Goal: Task Accomplishment & Management: Manage account settings

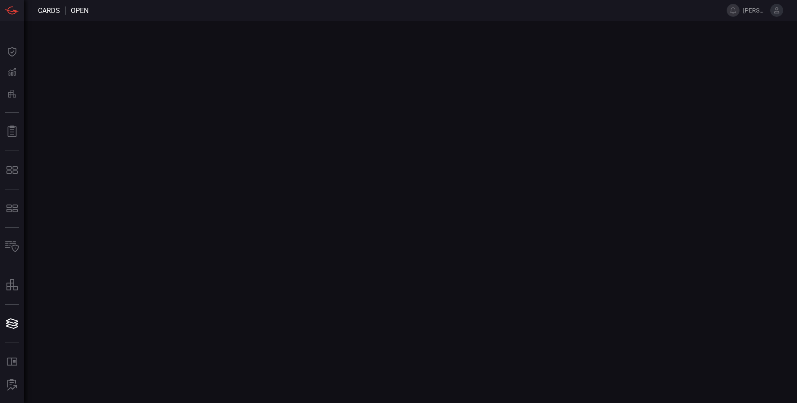
click at [775, 12] on icon at bounding box center [777, 10] width 6 height 6
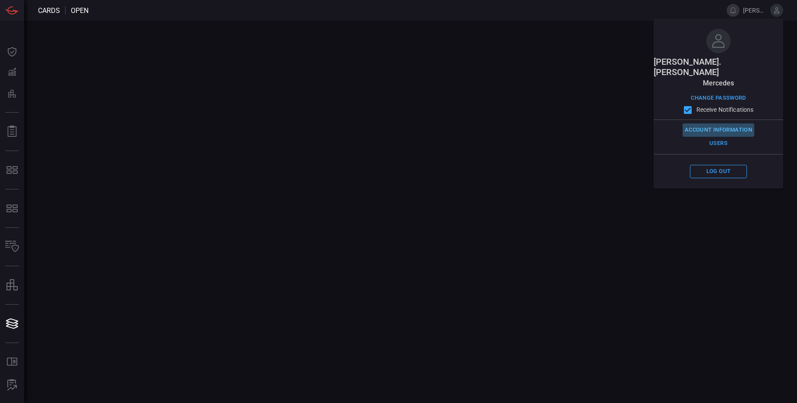
click at [726, 123] on button "Account Information" at bounding box center [718, 129] width 72 height 13
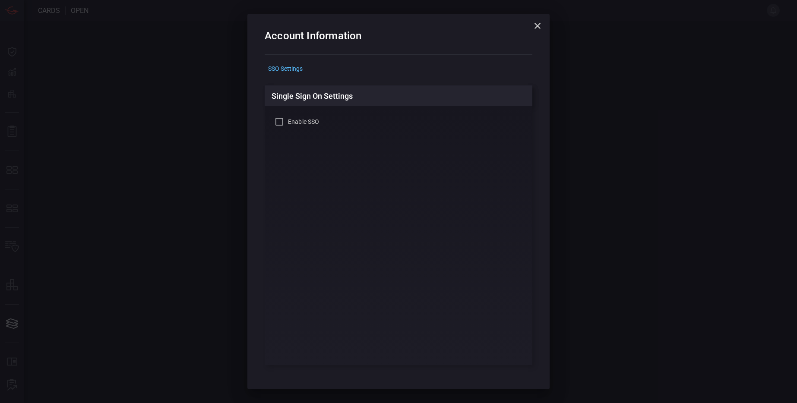
click at [288, 121] on span "Enable SSO" at bounding box center [303, 121] width 31 height 9
click at [284, 121] on input "Enable SSO" at bounding box center [279, 122] width 10 height 10
checkbox input "true"
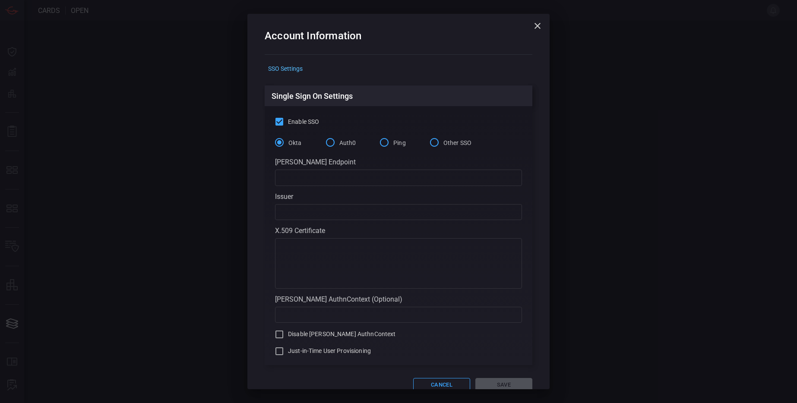
click at [393, 143] on span "Ping" at bounding box center [399, 143] width 13 height 9
click at [393, 143] on input "Ping" at bounding box center [384, 142] width 18 height 18
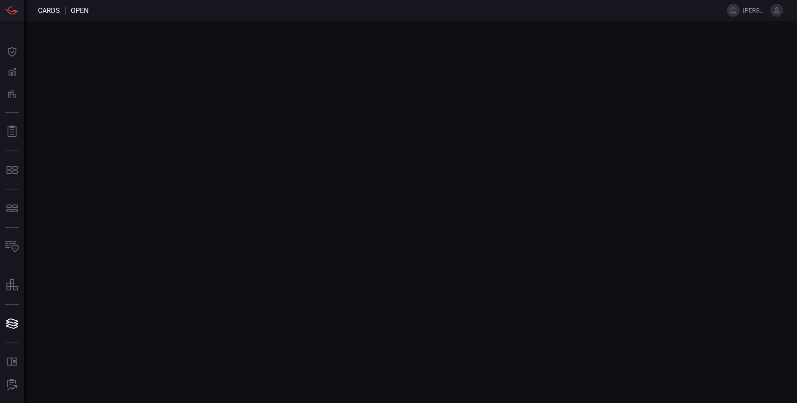
click at [776, 10] on icon at bounding box center [777, 10] width 6 height 6
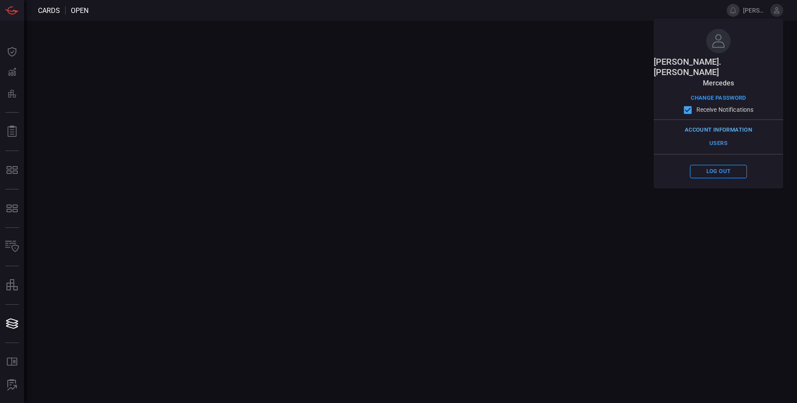
click at [713, 123] on button "Account Information" at bounding box center [718, 129] width 72 height 13
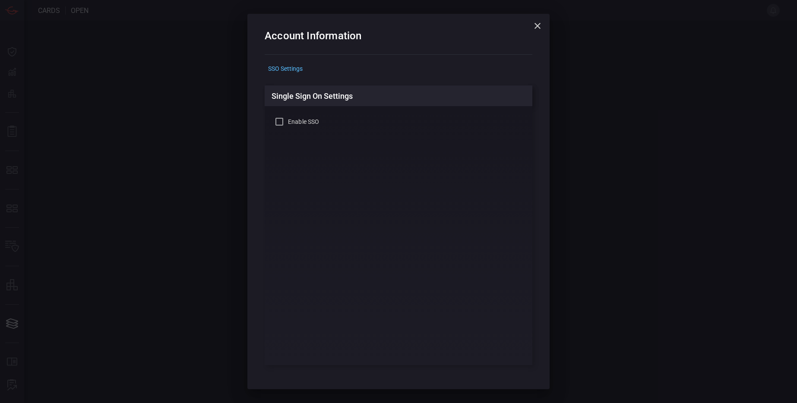
click at [305, 123] on span "Enable SSO" at bounding box center [303, 121] width 31 height 9
click at [284, 123] on input "Enable SSO" at bounding box center [279, 122] width 10 height 10
checkbox input "true"
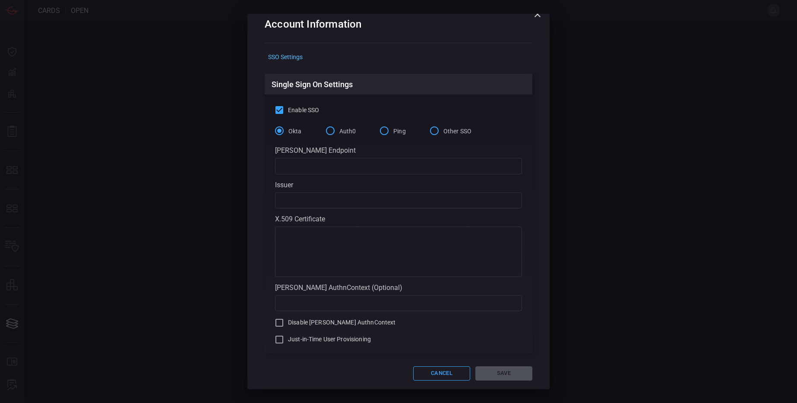
scroll to position [17, 0]
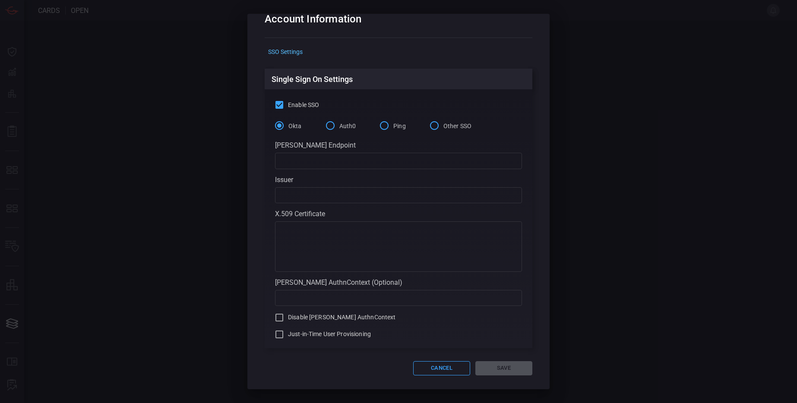
click at [296, 163] on input "text" at bounding box center [398, 161] width 247 height 16
paste input "[URL][DOMAIN_NAME]"
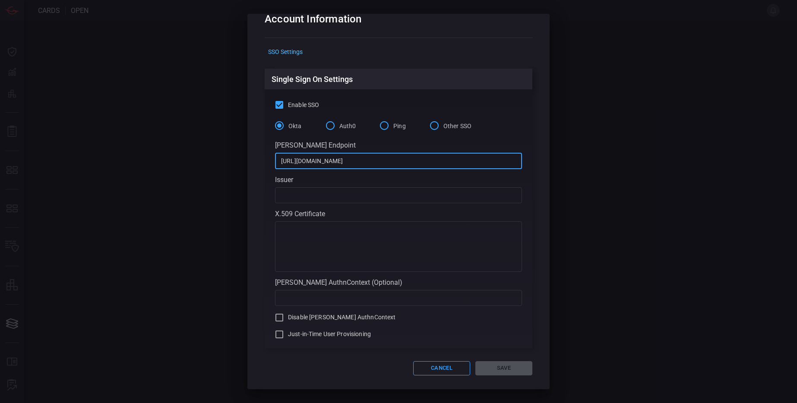
type input "[URL][DOMAIN_NAME]"
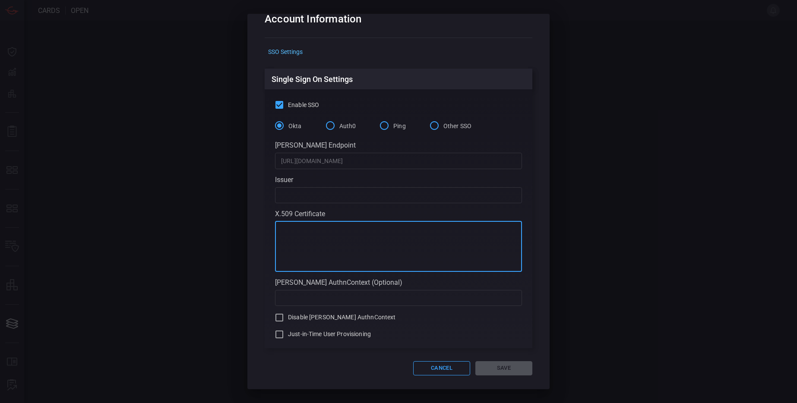
click at [309, 239] on textarea at bounding box center [398, 246] width 235 height 43
paste textarea "-----BEGIN CERTIFICATE----- MIIFYTCCA0mgAwIBAgIQEf33DKiKD7ZHXyL5zvmvxzANBgkqhki…"
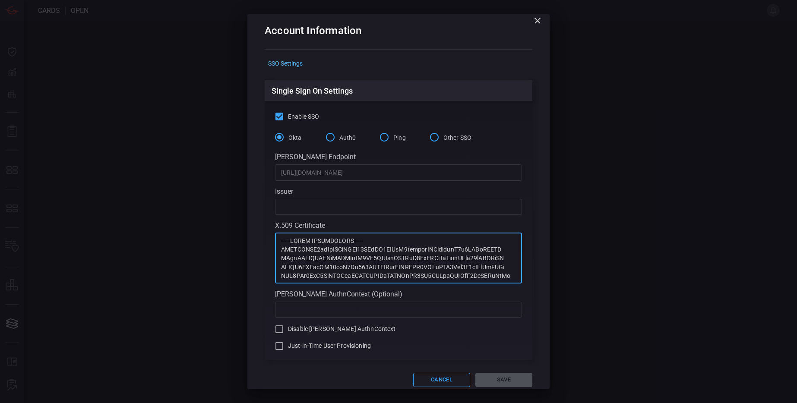
scroll to position [0, 0]
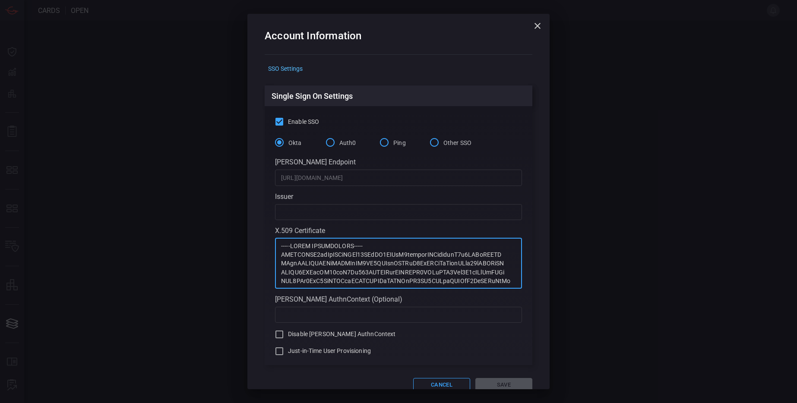
type textarea "-----BEGIN CERTIFICATE----- MIIFYTCCA0mgAwIBAgIQEf33DKiKD7ZHXyL5zvmvxzANBgkqhki…"
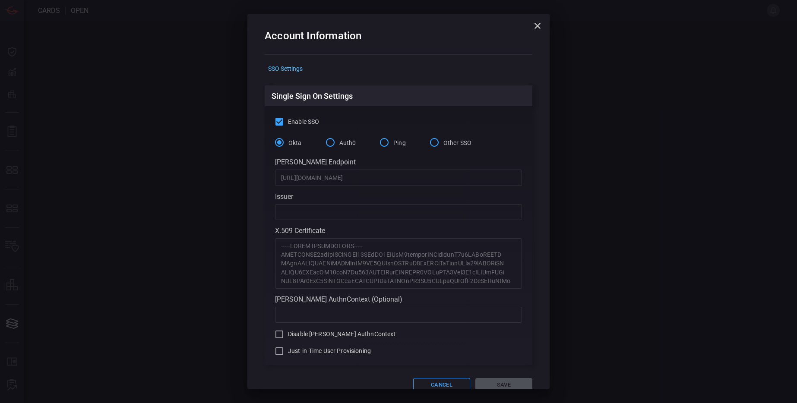
click at [298, 216] on input "text" at bounding box center [398, 212] width 247 height 16
paste input "[URL][DOMAIN_NAME]"
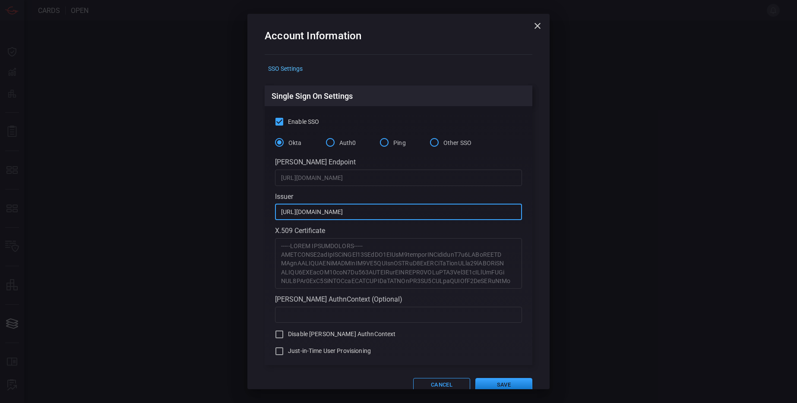
type input "[URL][DOMAIN_NAME]"
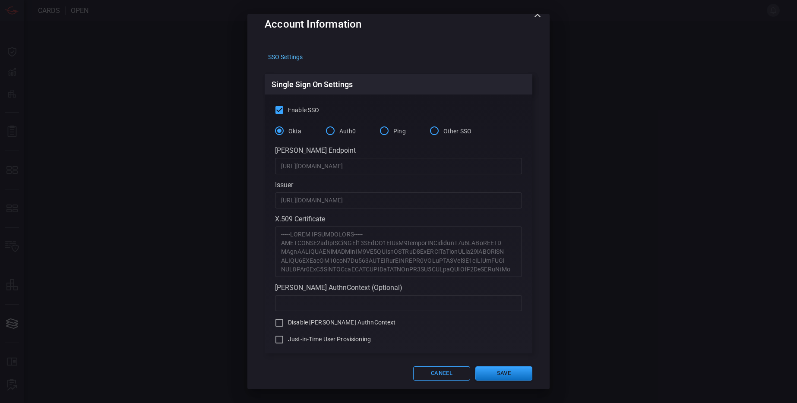
scroll to position [17, 0]
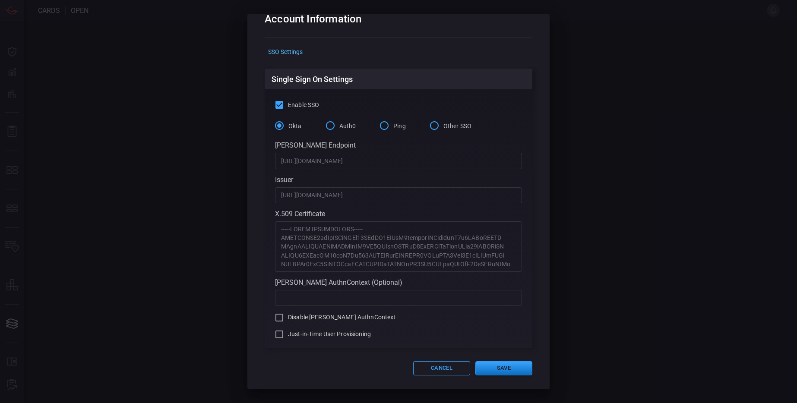
click at [315, 335] on span "Just-in-Time User Provisioning" at bounding box center [329, 334] width 83 height 9
click at [284, 335] on input "Just-in-Time User Provisioning" at bounding box center [279, 334] width 10 height 10
checkbox input "true"
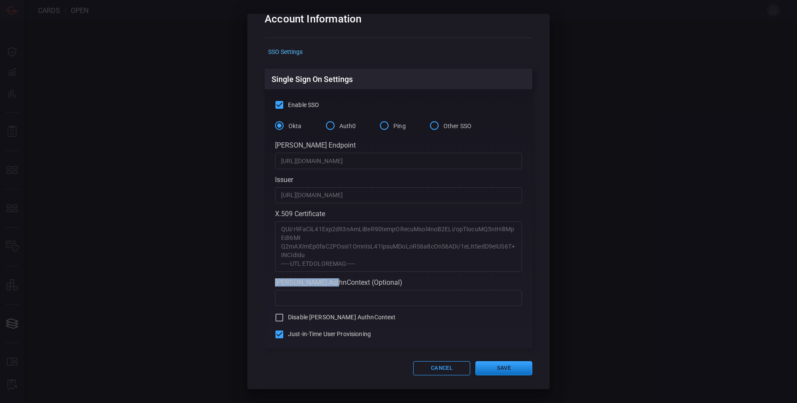
drag, startPoint x: 274, startPoint y: 281, endPoint x: 334, endPoint y: 279, distance: 60.0
click at [334, 279] on div "[PERSON_NAME] AuthnContext (Optional)" at bounding box center [398, 282] width 247 height 8
copy div "[PERSON_NAME] AuthnContext"
click at [516, 365] on button "Save" at bounding box center [503, 368] width 57 height 14
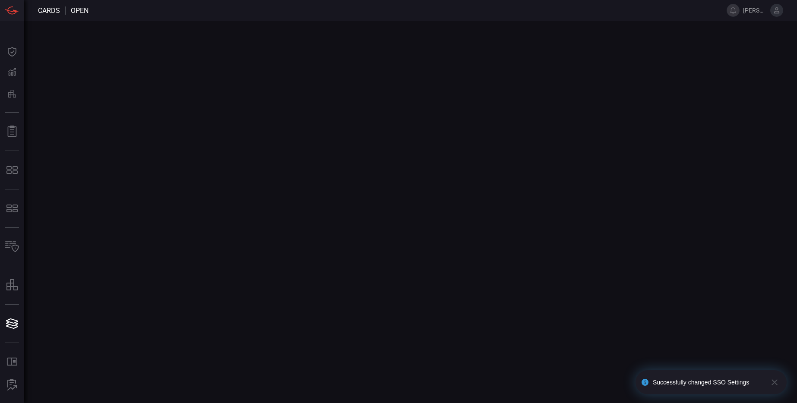
click at [774, 12] on icon at bounding box center [777, 10] width 6 height 6
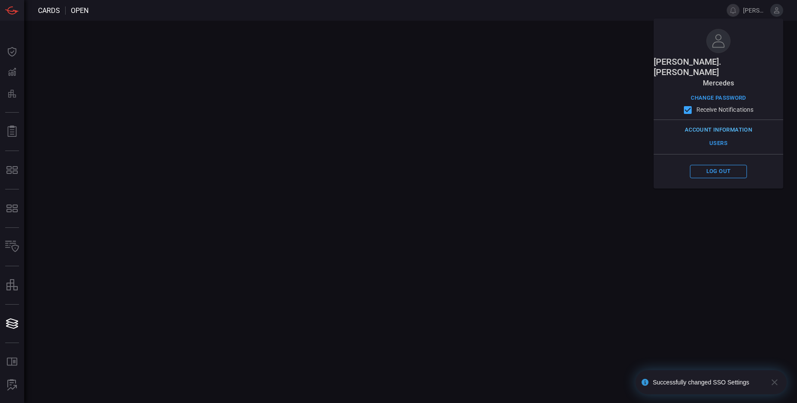
click at [723, 123] on button "Account Information" at bounding box center [718, 129] width 72 height 13
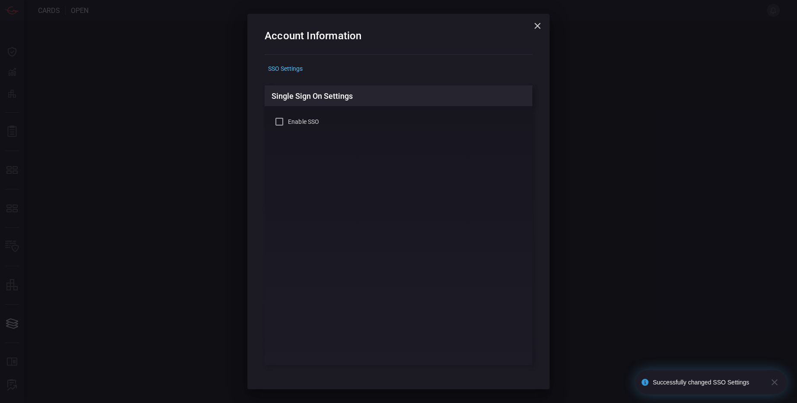
click at [299, 123] on span "Enable SSO" at bounding box center [303, 121] width 31 height 9
click at [284, 123] on input "Enable SSO" at bounding box center [279, 122] width 10 height 10
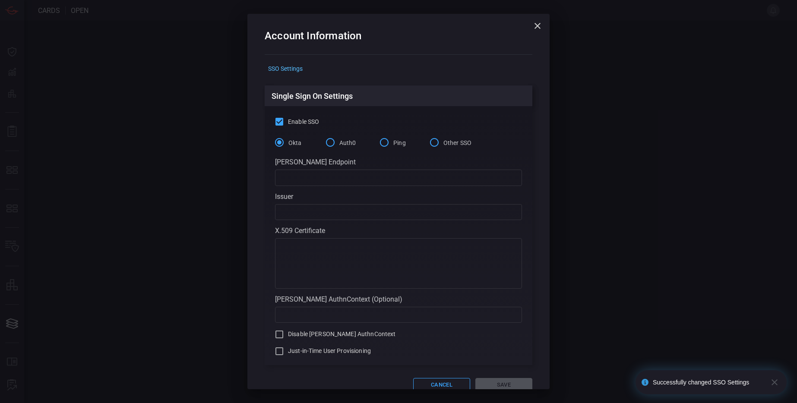
click at [299, 123] on span "Enable SSO" at bounding box center [303, 121] width 31 height 9
click at [284, 123] on input "Enable SSO" at bounding box center [279, 122] width 10 height 10
checkbox input "false"
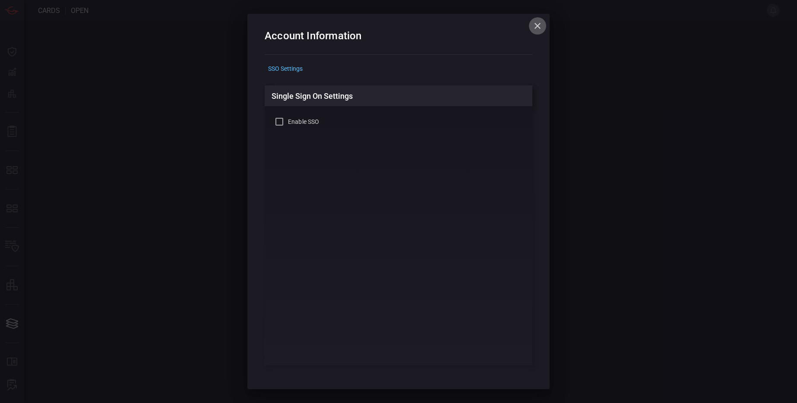
click at [533, 25] on icon "button" at bounding box center [537, 26] width 10 height 10
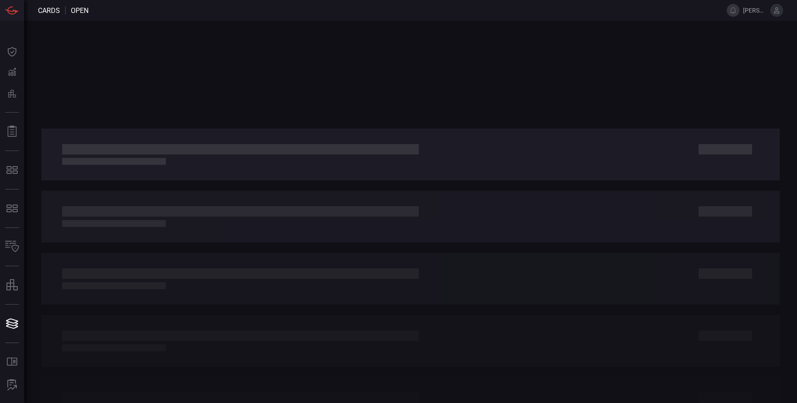
click at [775, 10] on icon at bounding box center [777, 10] width 8 height 8
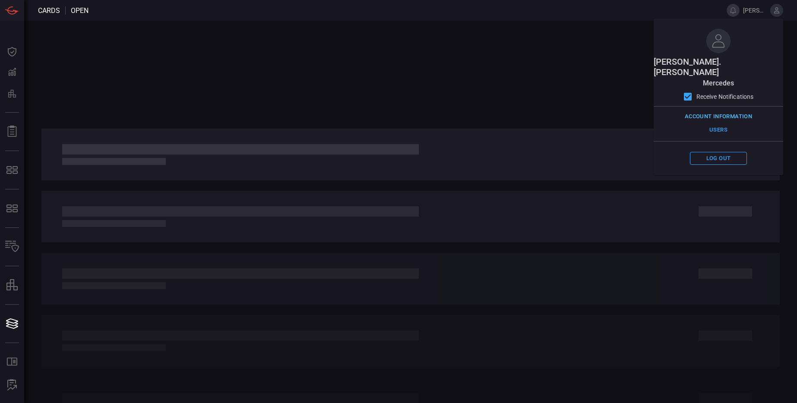
click at [716, 110] on button "Account Information" at bounding box center [718, 116] width 72 height 13
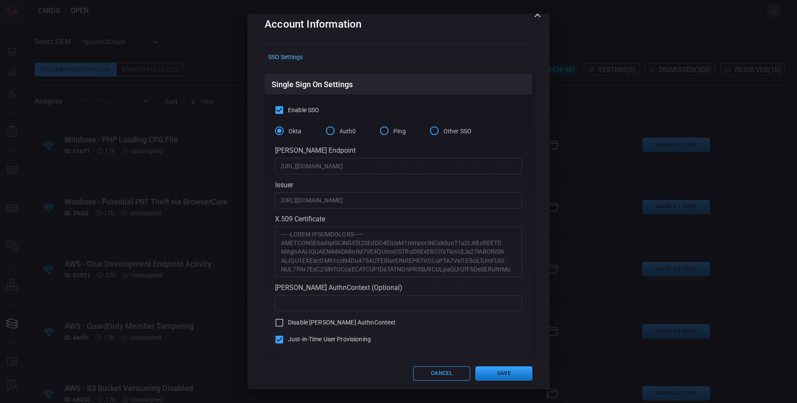
scroll to position [17, 0]
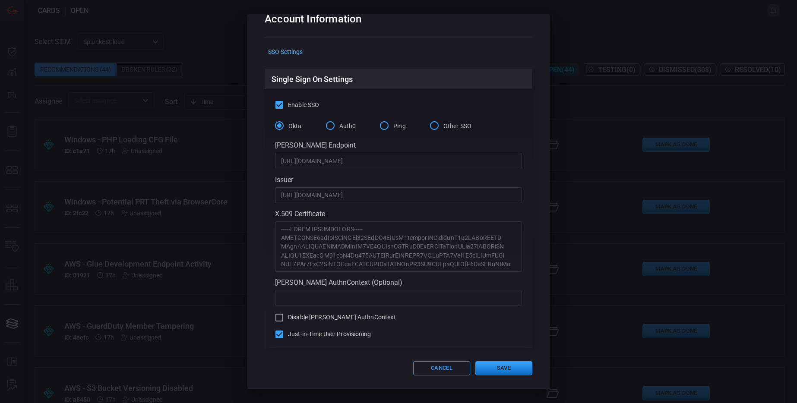
click at [386, 126] on input "Ping" at bounding box center [384, 126] width 18 height 18
checkbox input "false"
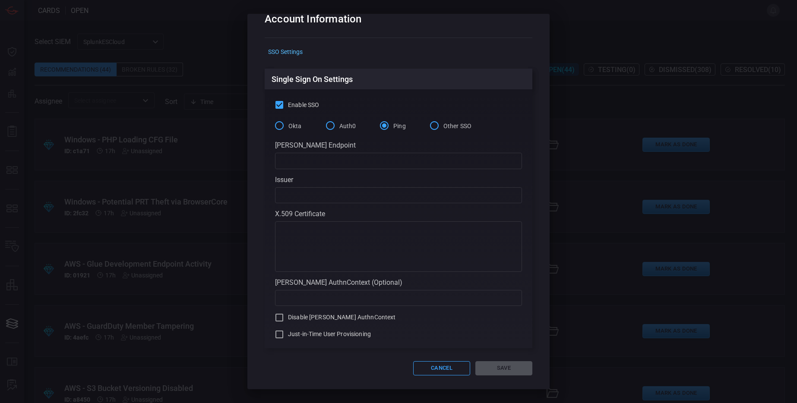
click at [277, 124] on input "Okta" at bounding box center [279, 126] width 18 height 18
click at [388, 121] on input "Ping" at bounding box center [384, 126] width 18 height 18
click at [307, 101] on span "Enable SSO" at bounding box center [303, 105] width 31 height 9
click at [284, 101] on input "Enable SSO" at bounding box center [279, 105] width 10 height 10
checkbox input "false"
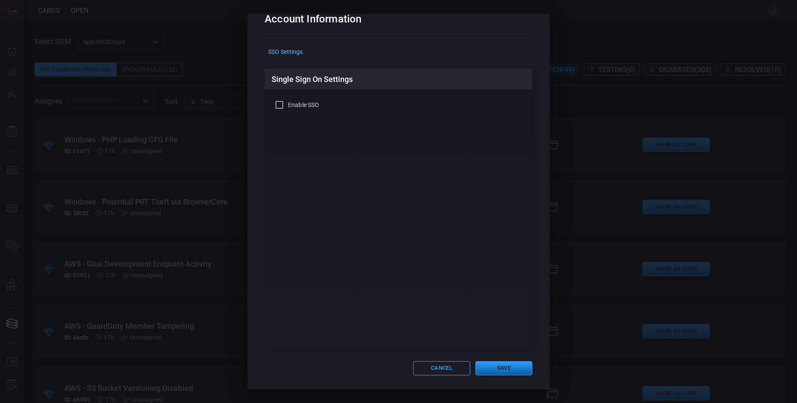
click at [507, 373] on button "Save" at bounding box center [503, 368] width 57 height 14
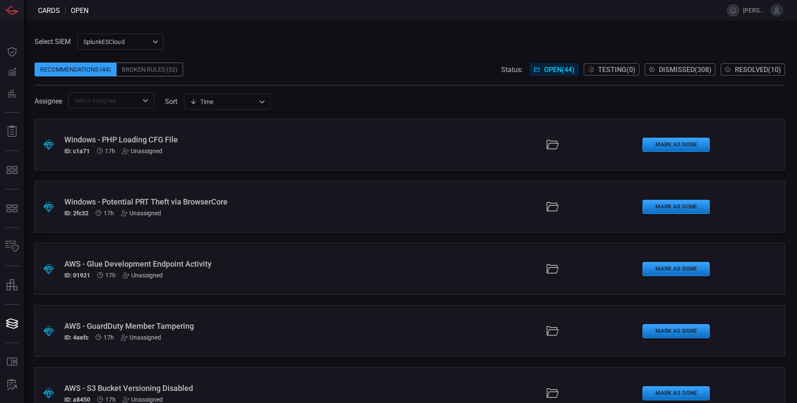
click at [772, 10] on button at bounding box center [776, 10] width 13 height 13
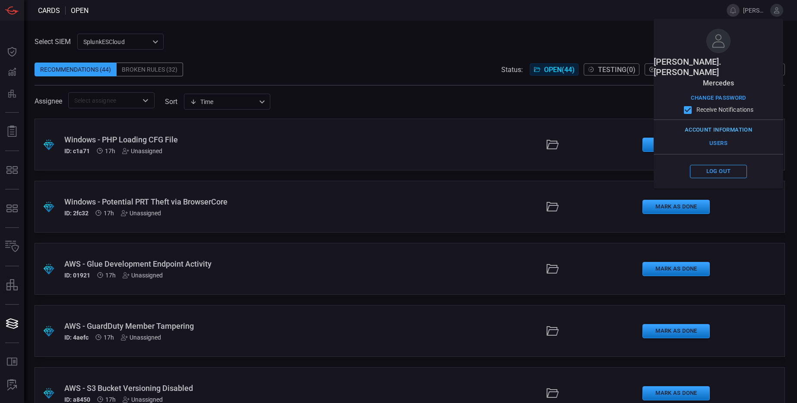
click at [718, 123] on button "Account Information" at bounding box center [718, 129] width 72 height 13
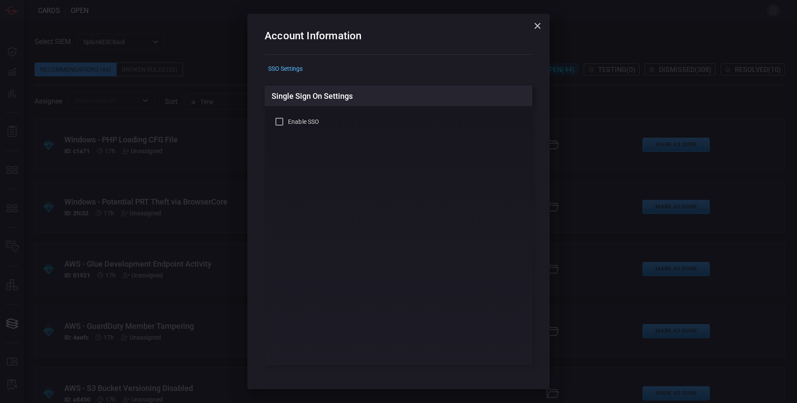
click at [288, 124] on span "Enable SSO" at bounding box center [303, 121] width 31 height 9
click at [284, 124] on input "Enable SSO" at bounding box center [279, 122] width 10 height 10
checkbox input "true"
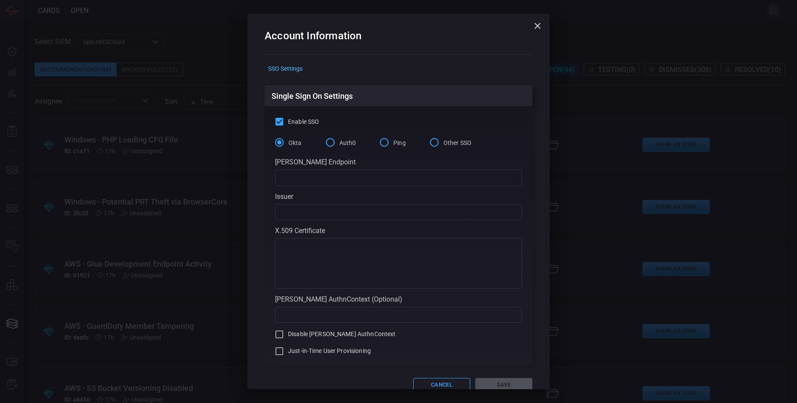
click at [382, 145] on input "Ping" at bounding box center [384, 142] width 18 height 18
click at [315, 178] on input "text" at bounding box center [398, 178] width 247 height 16
paste input "[URL][DOMAIN_NAME]"
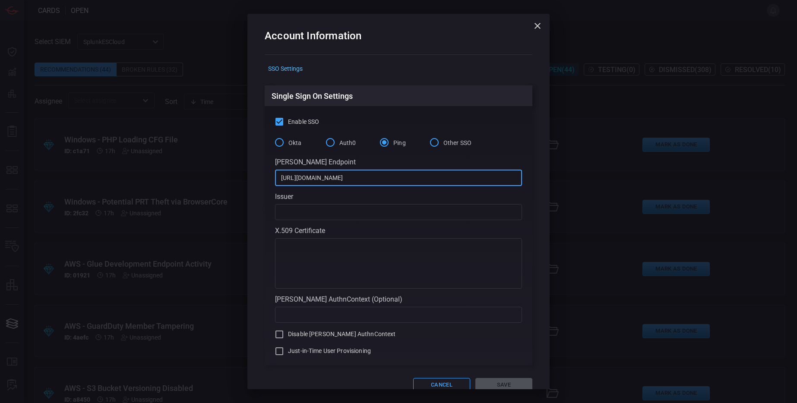
type input "[URL][DOMAIN_NAME]"
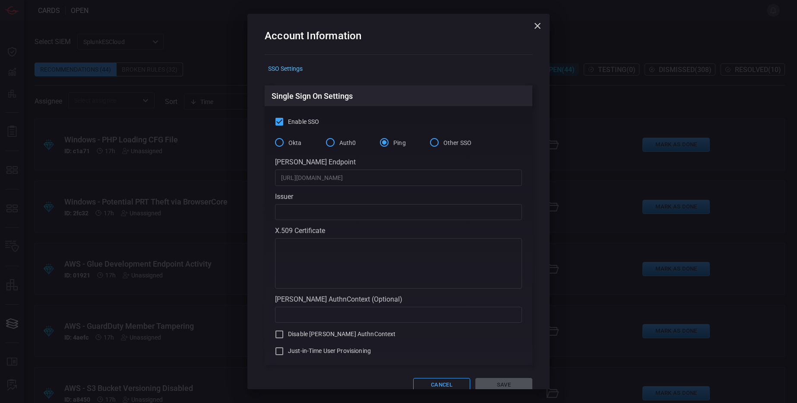
click at [312, 205] on input "text" at bounding box center [398, 212] width 247 height 16
paste input "[URL][DOMAIN_NAME]"
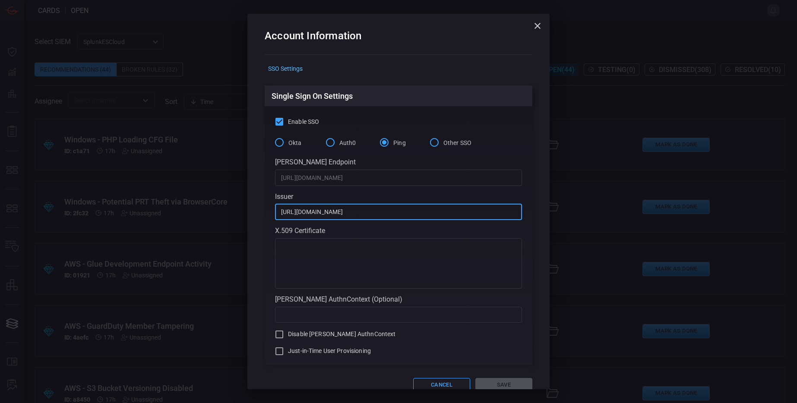
type input "[URL][DOMAIN_NAME]"
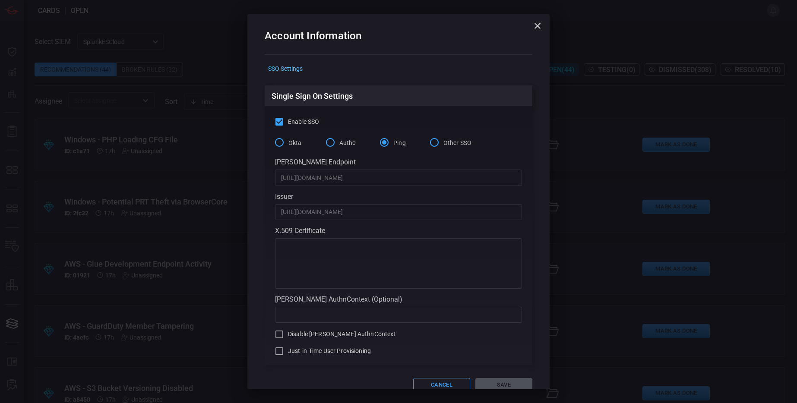
click at [340, 249] on textarea at bounding box center [398, 263] width 235 height 43
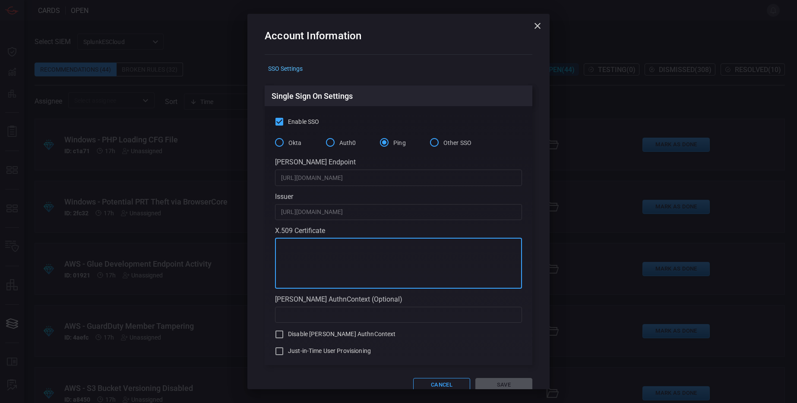
paste textarea "-----BEGIN CERTIFICATE----- MIIFYTCCA0mgAwIBAgIQEf33DKiKD7ZHXyL5zvmvxzANBgkqhki…"
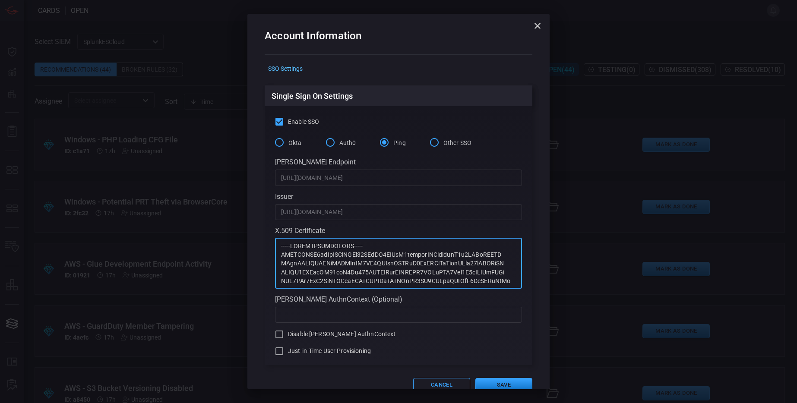
scroll to position [1294, 0]
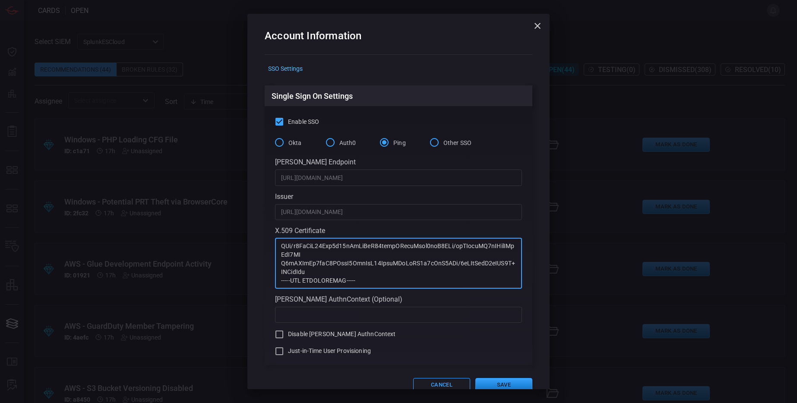
type textarea "-----BEGIN CERTIFICATE----- MIIFYTCCA0mgAwIBAgIQEf33DKiKD7ZHXyL5zvmvxzANBgkqhki…"
click at [309, 353] on span "Just-in-Time User Provisioning" at bounding box center [329, 351] width 83 height 9
click at [284, 353] on input "Just-in-Time User Provisioning" at bounding box center [279, 351] width 10 height 10
checkbox input "true"
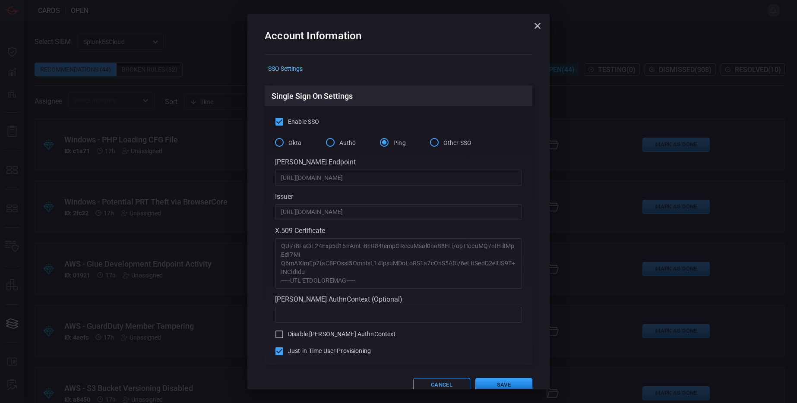
click at [296, 288] on div "x ​" at bounding box center [398, 263] width 247 height 50
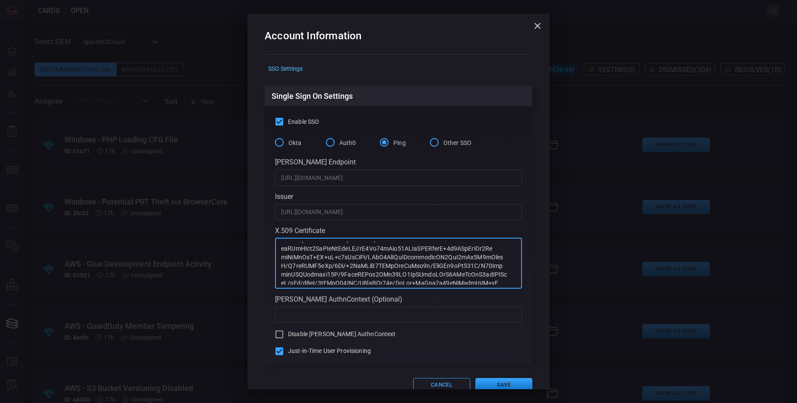
scroll to position [0, 0]
type textarea "-----BEGIN CERTIFICATE----- MIIFYTCCA0mgAwIBAgIQEf33DKiKD7ZHXyL5zvmvxzANBgkqhki…"
click at [498, 382] on button "Save" at bounding box center [503, 385] width 57 height 14
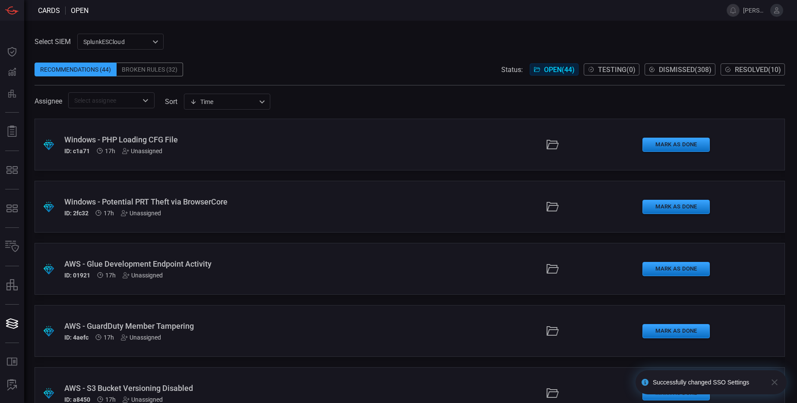
click at [781, 9] on button at bounding box center [776, 10] width 13 height 13
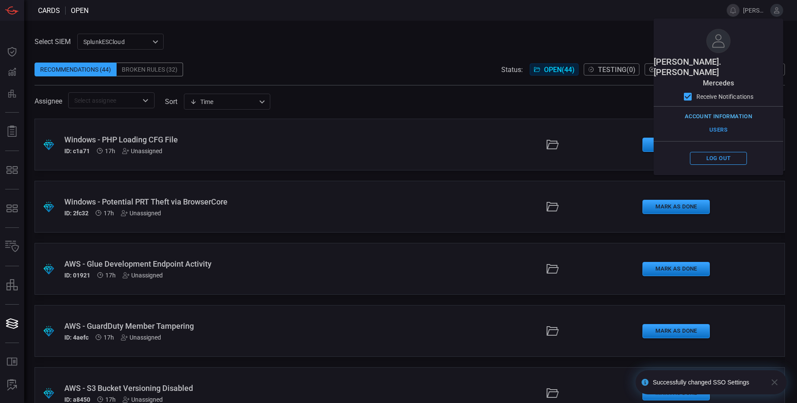
click at [700, 110] on button "Account Information" at bounding box center [718, 116] width 72 height 13
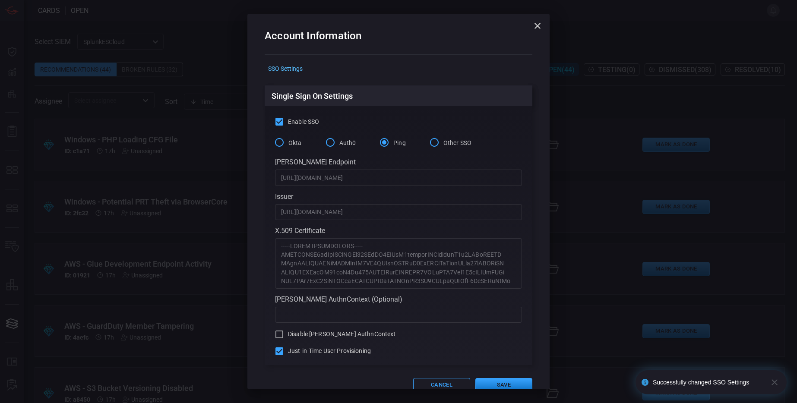
click at [367, 198] on div "Issuer" at bounding box center [398, 196] width 247 height 8
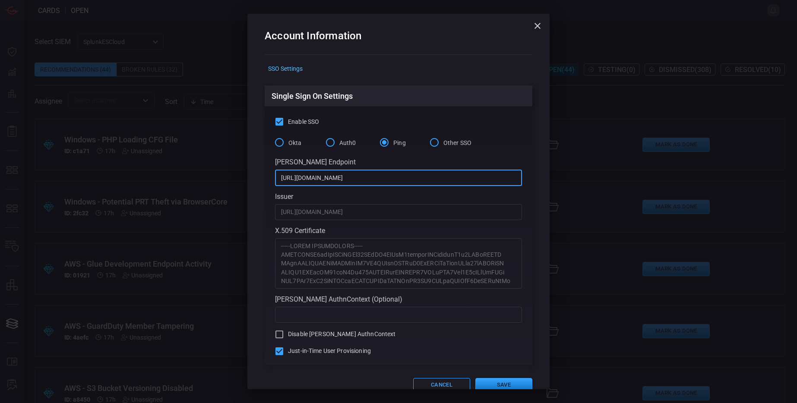
drag, startPoint x: 444, startPoint y: 175, endPoint x: 378, endPoint y: 177, distance: 65.2
click at [378, 177] on input "[URL][DOMAIN_NAME]" at bounding box center [398, 178] width 247 height 16
drag, startPoint x: 477, startPoint y: 174, endPoint x: 454, endPoint y: 175, distance: 22.9
click at [454, 175] on input "https://sso.mercedes-benz.com/idp/startSSO.ping?PartnerSpId=https" at bounding box center [398, 178] width 247 height 16
paste input "://app.eu.cardinalops.io"
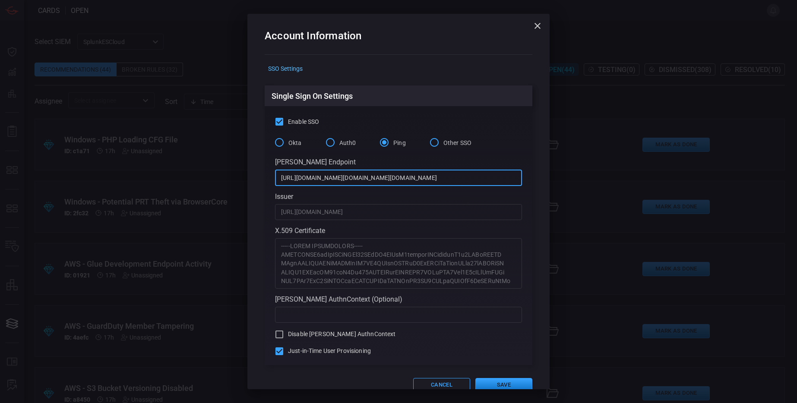
scroll to position [0, 21]
type input "https://sso.mercedes-benz.com/idp/startSSO.ping?PartnerSpId=https://app.eu.card…"
click at [508, 383] on button "Save" at bounding box center [503, 385] width 57 height 14
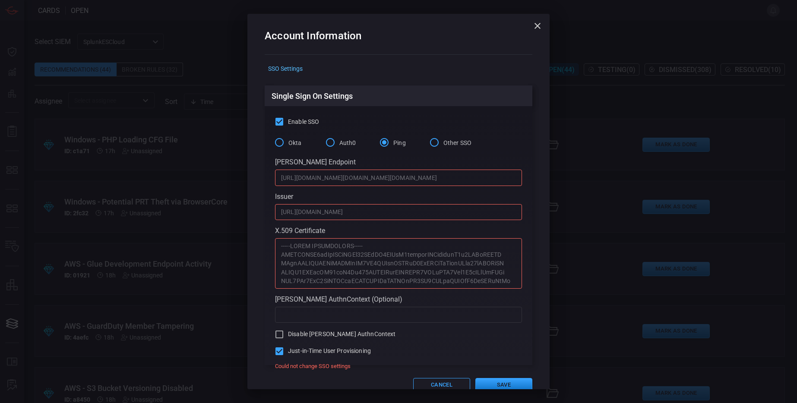
click at [387, 173] on input "https://sso.mercedes-benz.com/idp/startSSO.ping?PartnerSpId=https://app.eu.card…" at bounding box center [398, 178] width 247 height 16
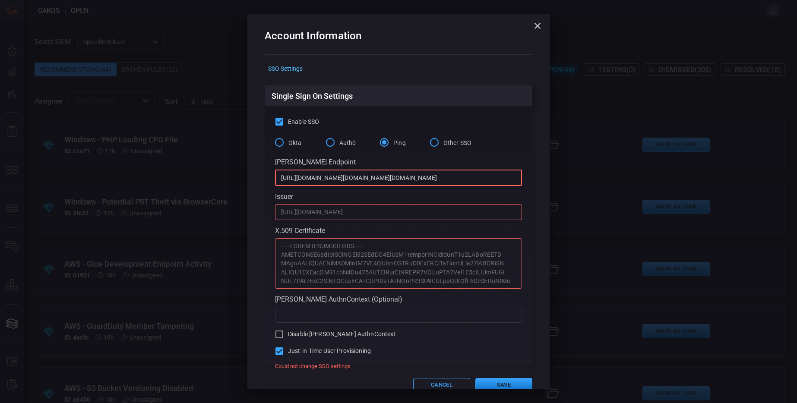
scroll to position [0, 21]
click at [488, 381] on button "Save" at bounding box center [503, 385] width 57 height 14
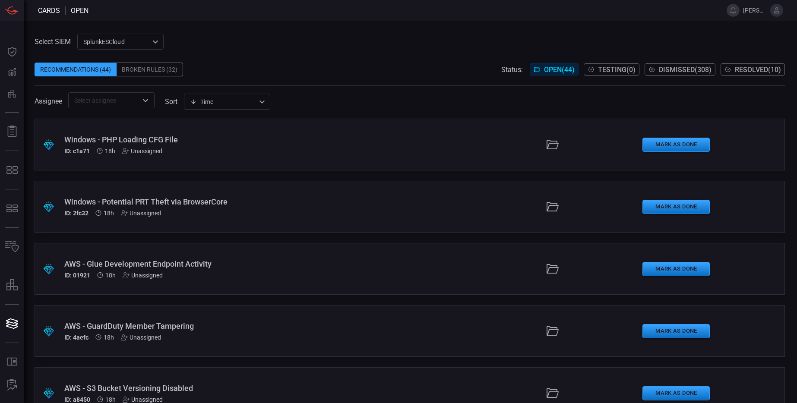
click at [780, 9] on icon at bounding box center [777, 10] width 8 height 8
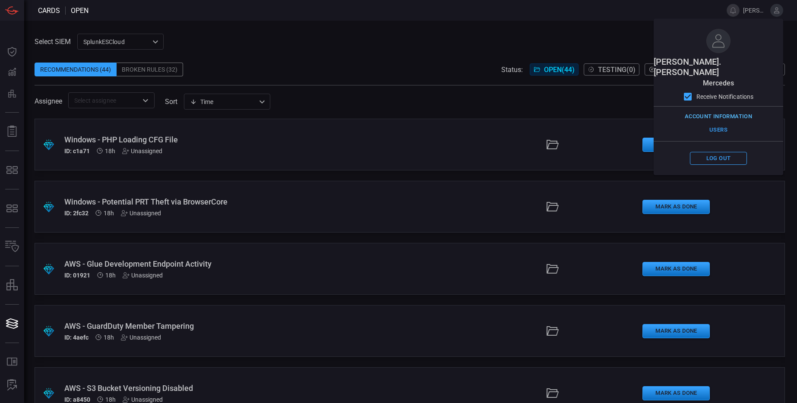
click at [722, 110] on button "Account Information" at bounding box center [718, 116] width 72 height 13
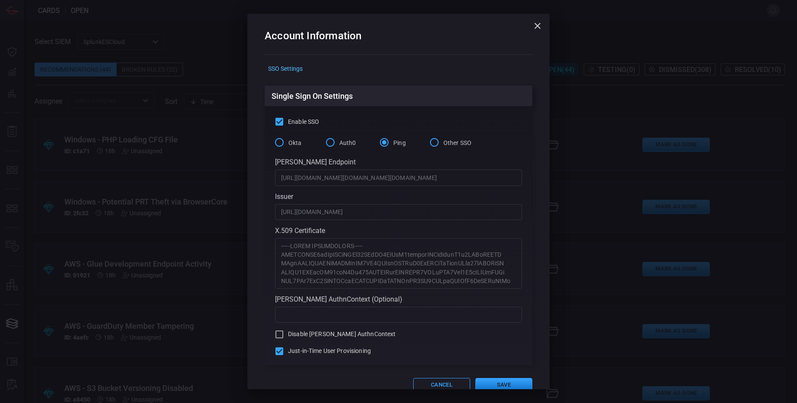
click at [105, 106] on div "Account Information SSO Settings Single Sign On Settings Enable SSO Okta Auth0 …" at bounding box center [398, 201] width 797 height 403
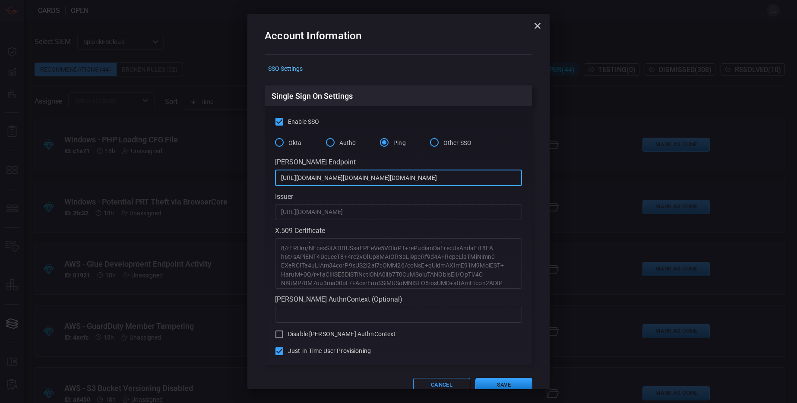
click at [367, 173] on input "https://sso.mercedes-benz.com/idp/startSSO.ping?PartnerSpId=https://app.eu.card…" at bounding box center [398, 178] width 247 height 16
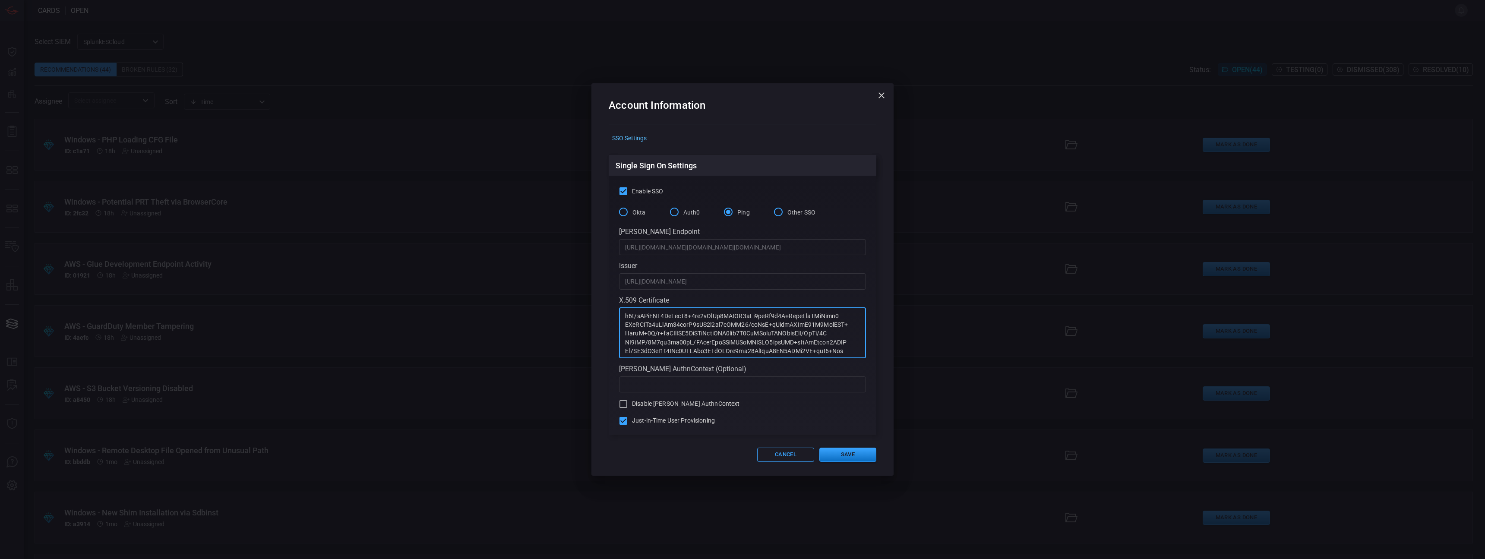
scroll to position [0, 0]
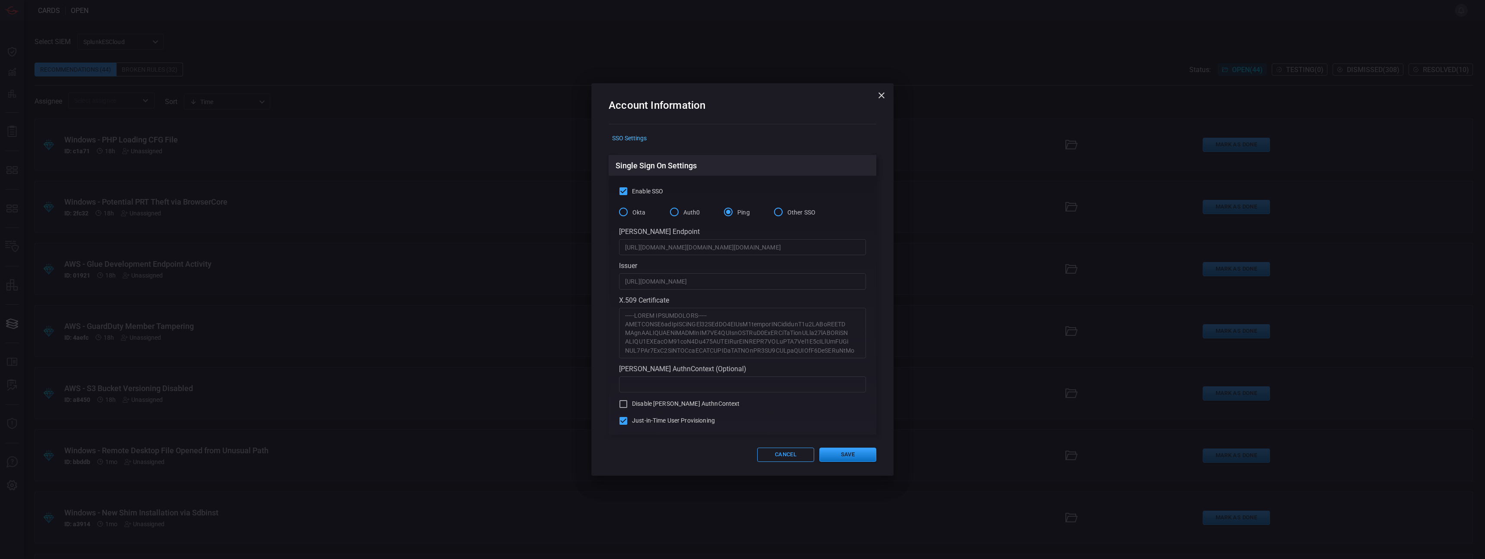
drag, startPoint x: 120, startPoint y: 67, endPoint x: 128, endPoint y: 71, distance: 8.7
click at [120, 67] on div "Account Information SSO Settings Single Sign On Settings Enable SSO Okta Auth0 …" at bounding box center [742, 279] width 1485 height 559
click at [693, 330] on textarea at bounding box center [742, 332] width 235 height 43
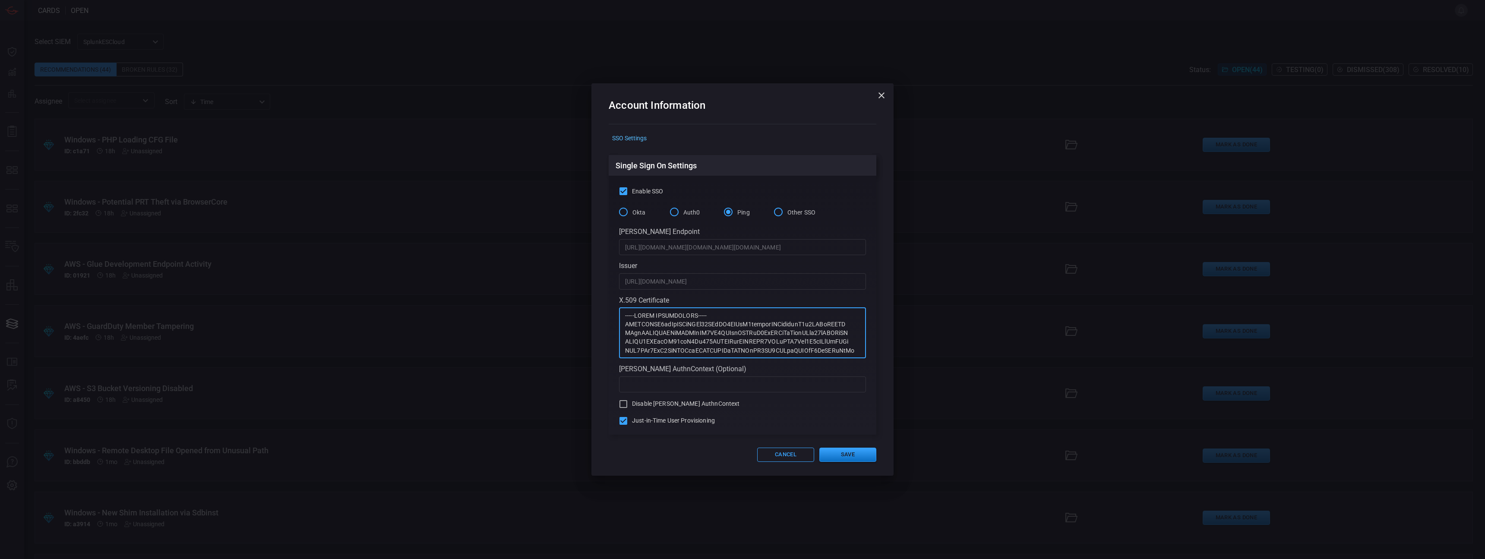
paste textarea
type textarea "-----BEGIN CERTIFICATE----- MIIGqjCCBJKgAwIBAgITfQAAUATPqLHOIgZvjAAAAABQBDANBgk…"
click at [796, 403] on button "Save" at bounding box center [847, 455] width 57 height 14
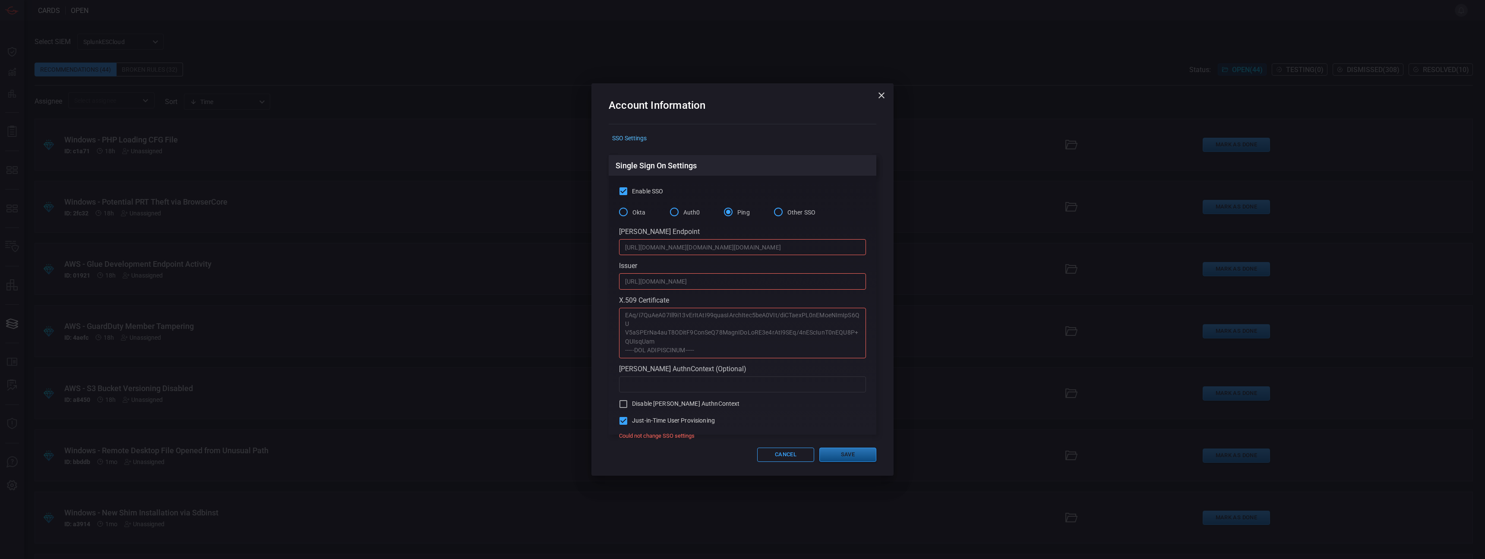
click at [796, 403] on button "Save" at bounding box center [847, 455] width 57 height 14
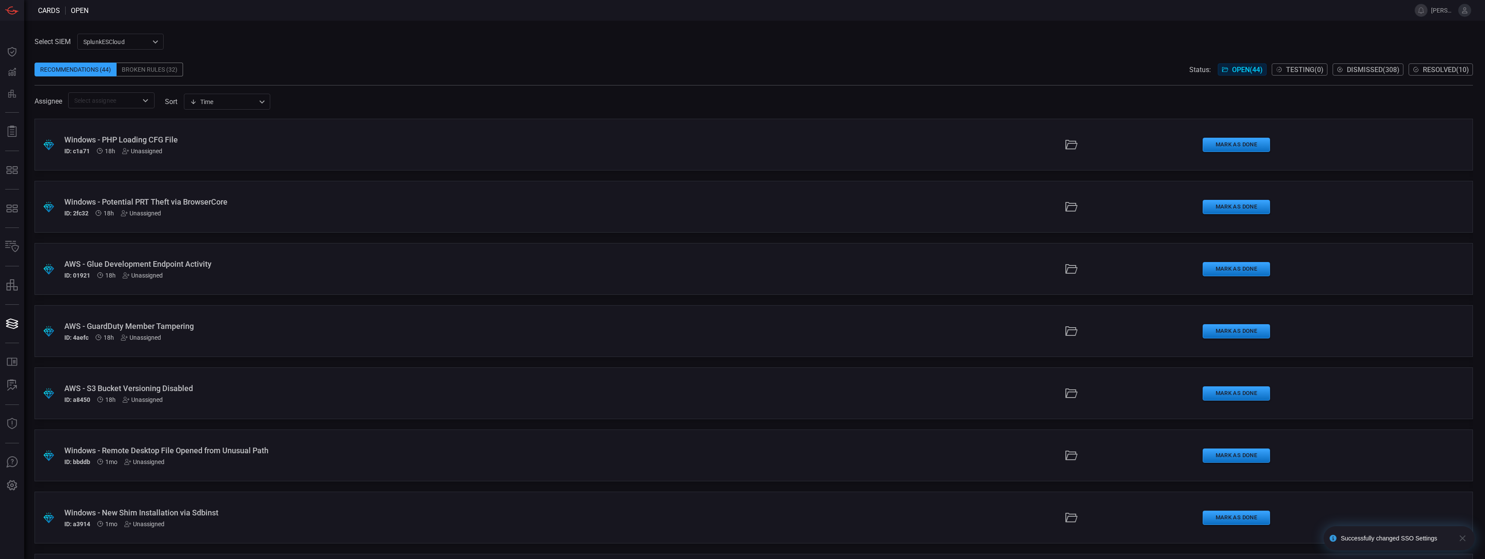
click at [796, 15] on button at bounding box center [1464, 10] width 13 height 13
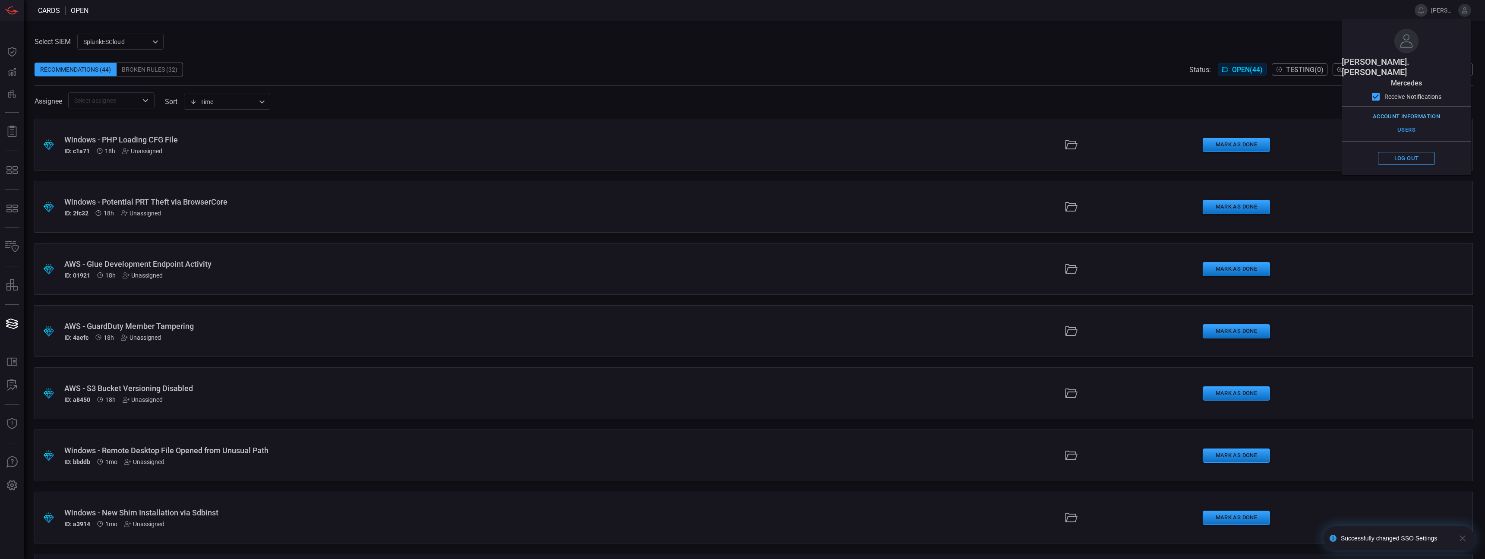
click at [796, 110] on button "Account Information" at bounding box center [1406, 116] width 72 height 13
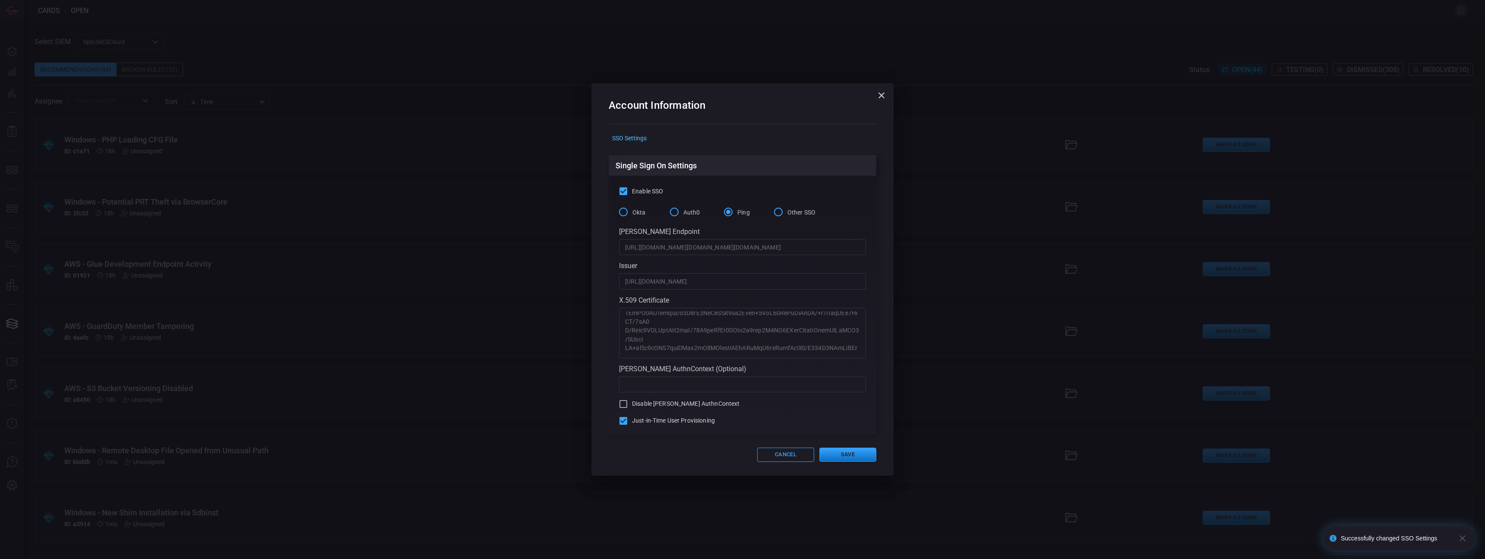
scroll to position [0, 0]
click at [262, 138] on div "Account Information SSO Settings Single Sign On Settings Enable SSO Okta Auth0 …" at bounding box center [742, 279] width 1485 height 559
click at [796, 95] on icon "button" at bounding box center [881, 95] width 10 height 10
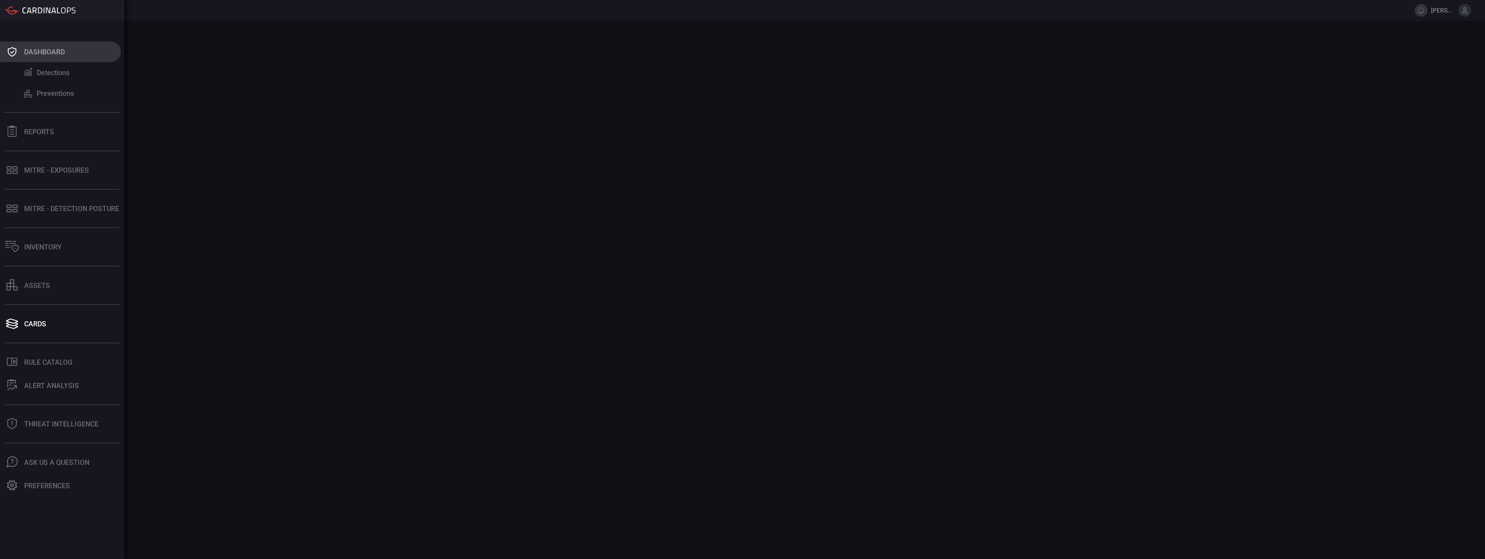
click at [16, 54] on icon at bounding box center [12, 52] width 14 height 12
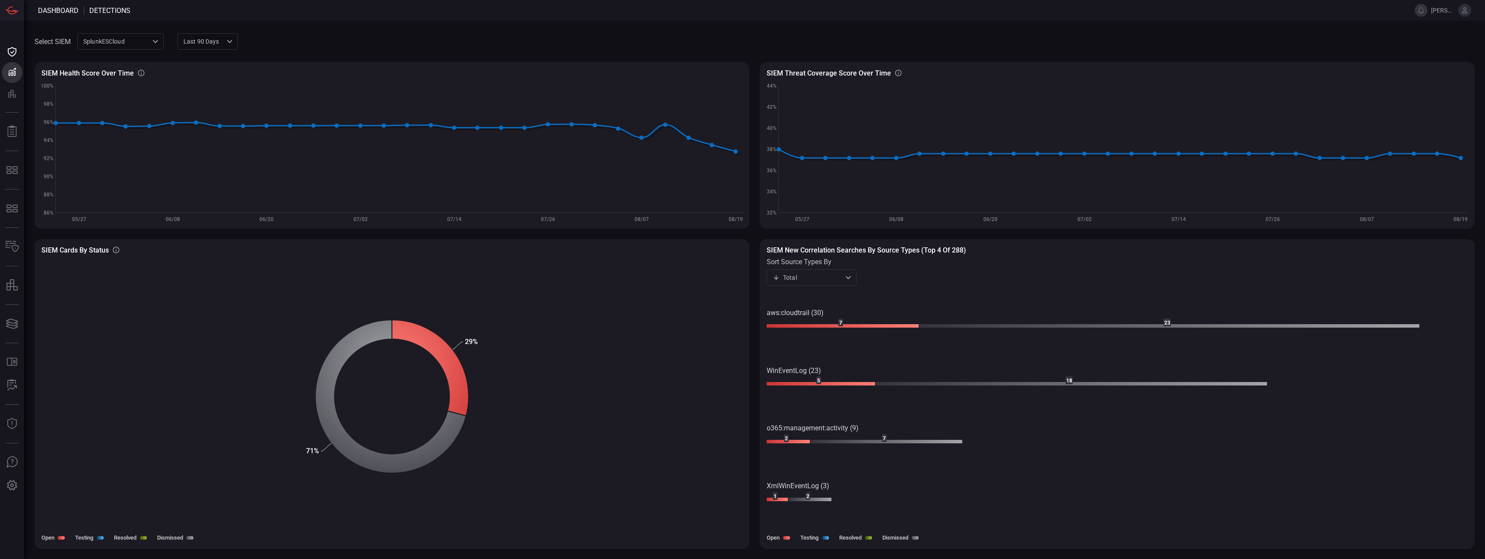
click at [1467, 14] on icon at bounding box center [1464, 10] width 8 height 8
click at [1418, 110] on button "Account Information" at bounding box center [1406, 116] width 72 height 13
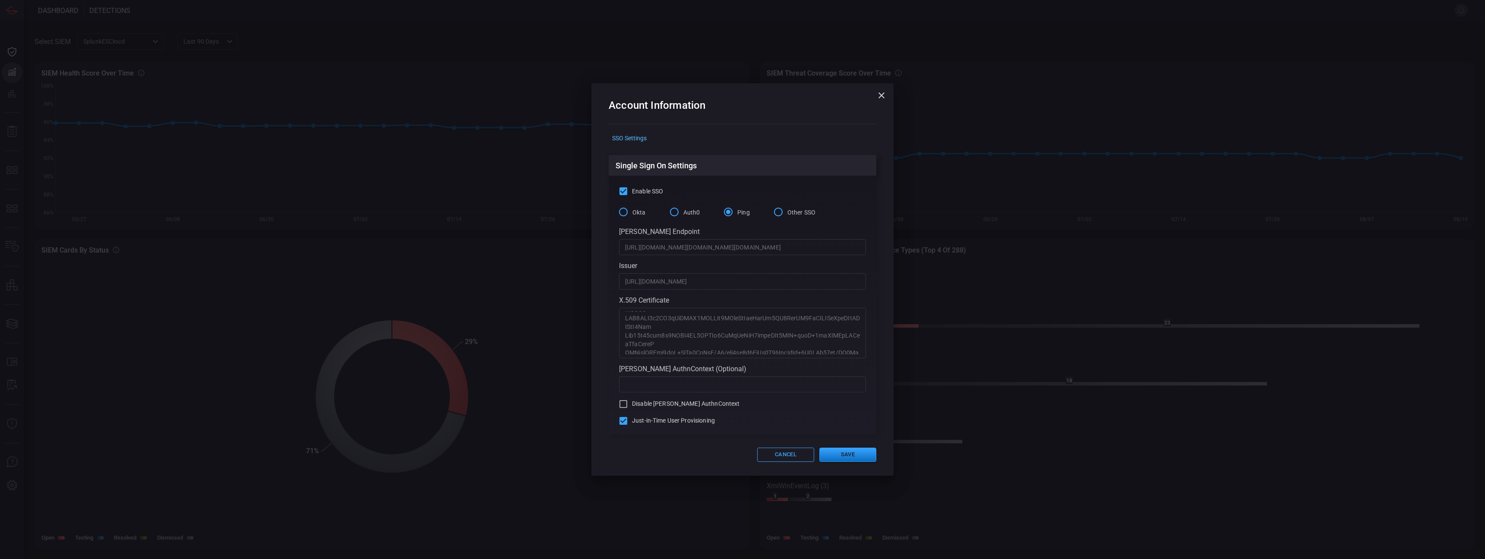
scroll to position [495, 0]
click at [886, 92] on button "button" at bounding box center [881, 95] width 17 height 17
